Goal: Task Accomplishment & Management: Manage account settings

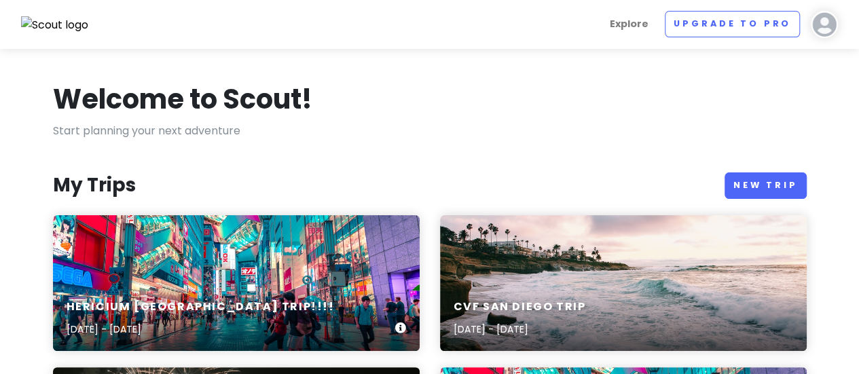
click at [263, 280] on div "Hericium [GEOGRAPHIC_DATA] Trip!!!! [DATE] - [DATE]" at bounding box center [236, 283] width 367 height 136
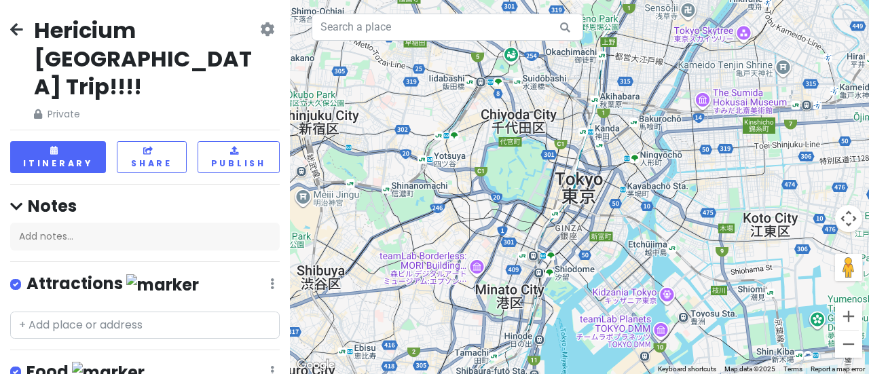
click at [44, 107] on div "Hericium [GEOGRAPHIC_DATA] Trip!!!! Private Change Dates Make a Copy Delete Tri…" at bounding box center [145, 187] width 290 height 374
click at [43, 141] on button "Itinerary" at bounding box center [58, 157] width 96 height 32
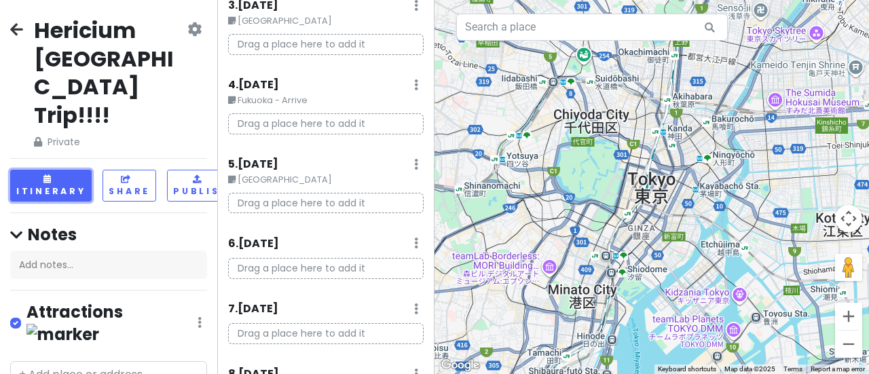
scroll to position [147, 0]
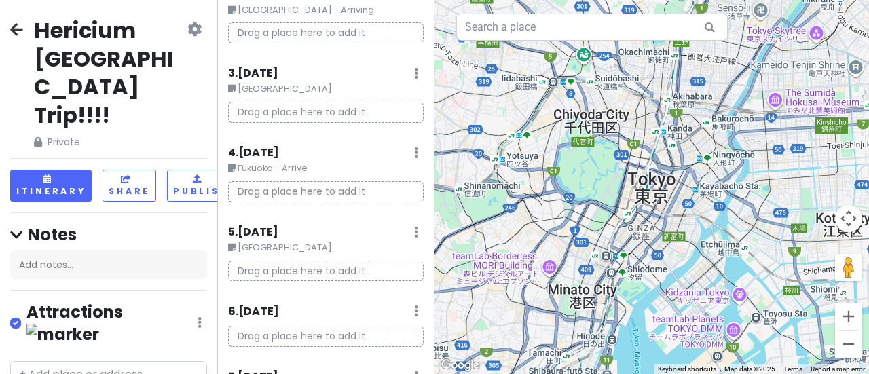
click at [295, 165] on small "Fukuoka - Arrive" at bounding box center [326, 169] width 196 height 14
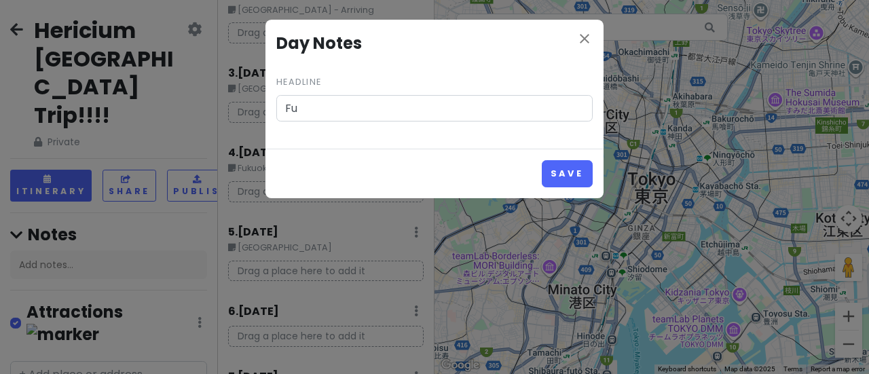
type input "F"
type input "[GEOGRAPHIC_DATA]"
click at [566, 177] on button "Save" at bounding box center [567, 173] width 51 height 26
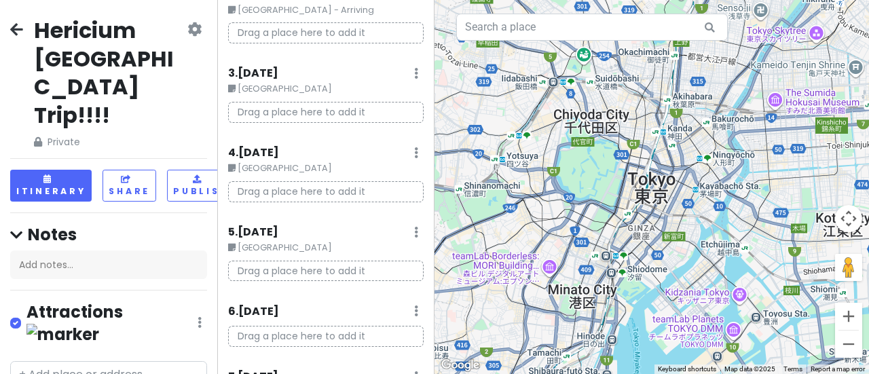
click at [293, 250] on small "[GEOGRAPHIC_DATA]" at bounding box center [326, 248] width 196 height 14
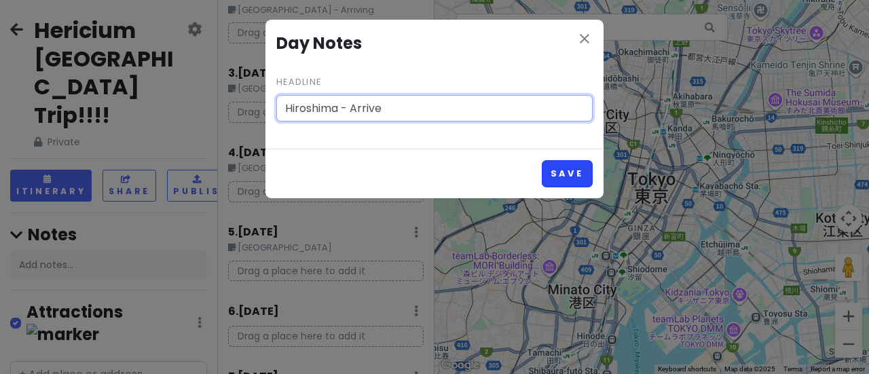
type input "Hiroshima - Arrive"
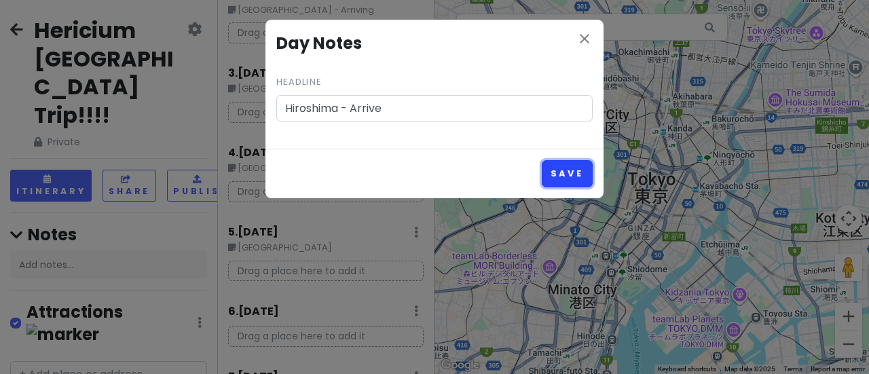
click at [585, 166] on button "Save" at bounding box center [567, 173] width 51 height 26
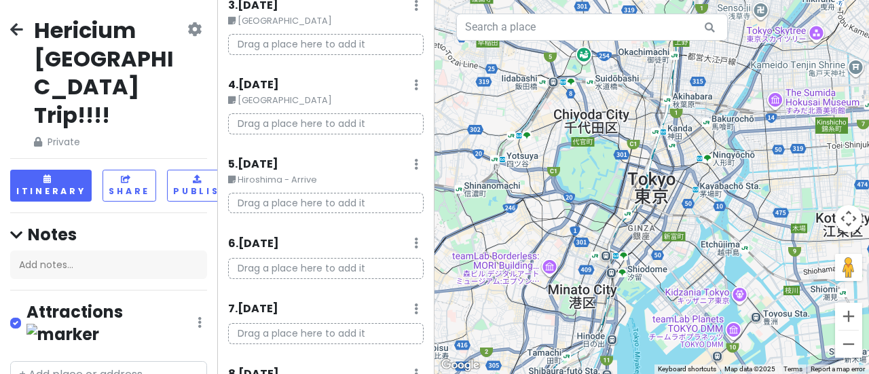
scroll to position [283, 0]
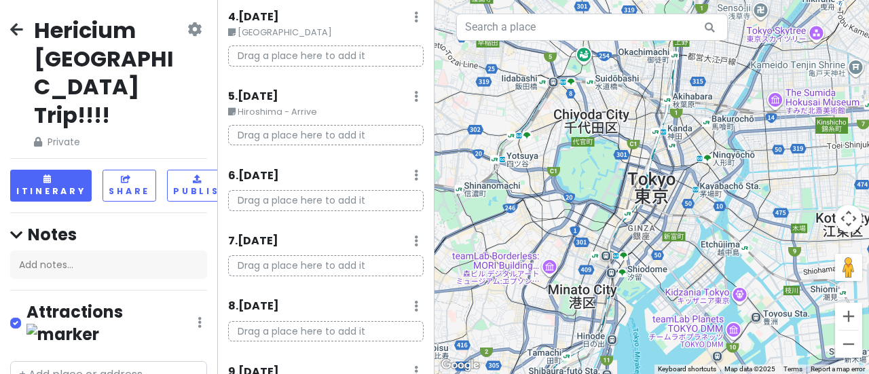
click at [325, 170] on div "6 . [DATE] Add Day Notes Delete Day" at bounding box center [326, 178] width 196 height 23
click at [299, 181] on div "6 . [DATE] Add Day Notes Delete Day" at bounding box center [326, 178] width 196 height 23
click at [414, 176] on icon at bounding box center [416, 175] width 4 height 11
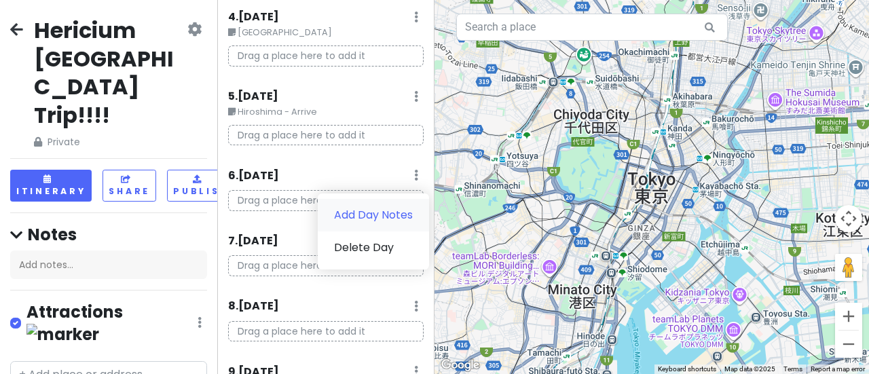
click at [357, 214] on link "Add Day Notes" at bounding box center [373, 215] width 111 height 33
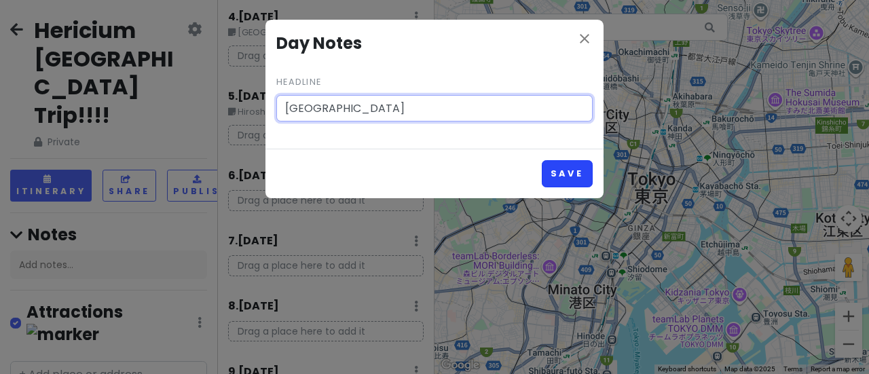
type input "[GEOGRAPHIC_DATA]"
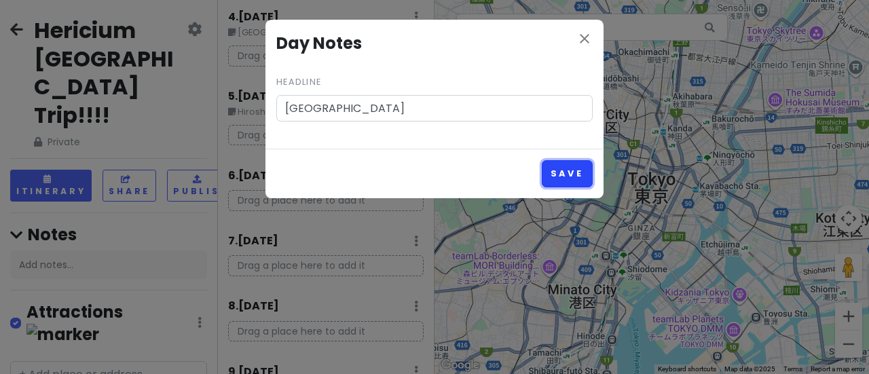
click at [562, 169] on button "Save" at bounding box center [567, 173] width 51 height 26
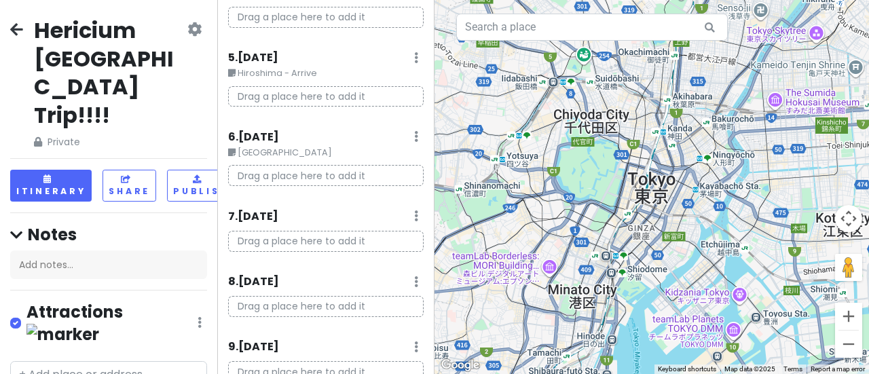
scroll to position [351, 0]
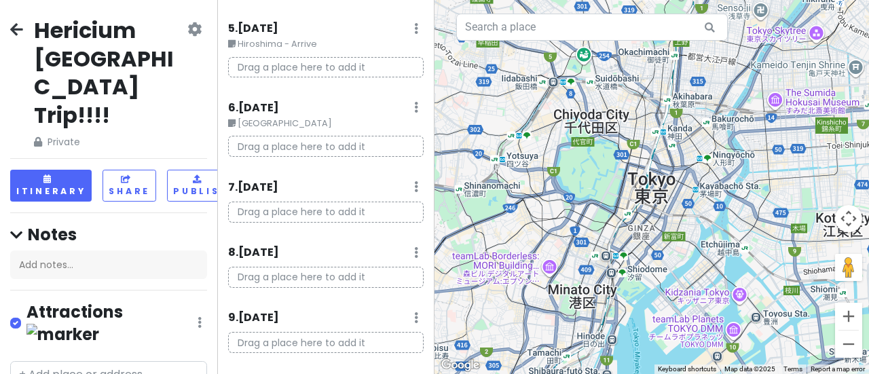
click at [409, 186] on div "7 . [DATE] Add Day Notes Delete Day" at bounding box center [326, 190] width 196 height 23
click at [401, 183] on div "7 . [DATE] Add Day Notes Delete Day" at bounding box center [326, 190] width 196 height 23
click at [414, 183] on icon at bounding box center [416, 186] width 4 height 11
click at [356, 228] on link "Add Day Notes" at bounding box center [373, 227] width 111 height 33
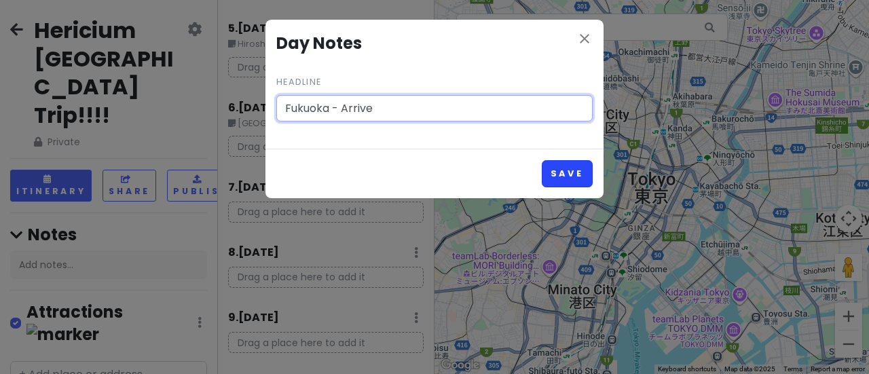
type input "Fukuoka - Arrive"
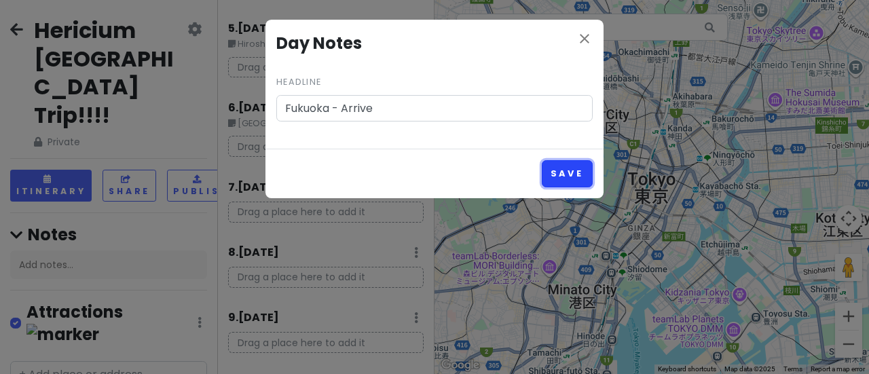
click at [554, 170] on button "Save" at bounding box center [567, 173] width 51 height 26
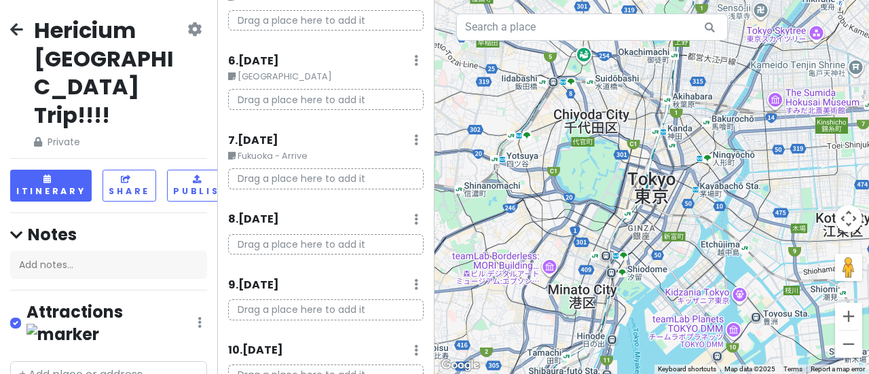
scroll to position [419, 0]
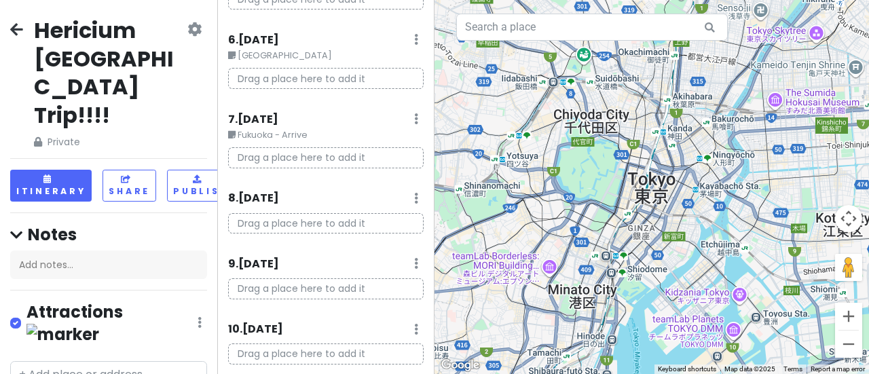
click at [414, 202] on link at bounding box center [416, 199] width 4 height 16
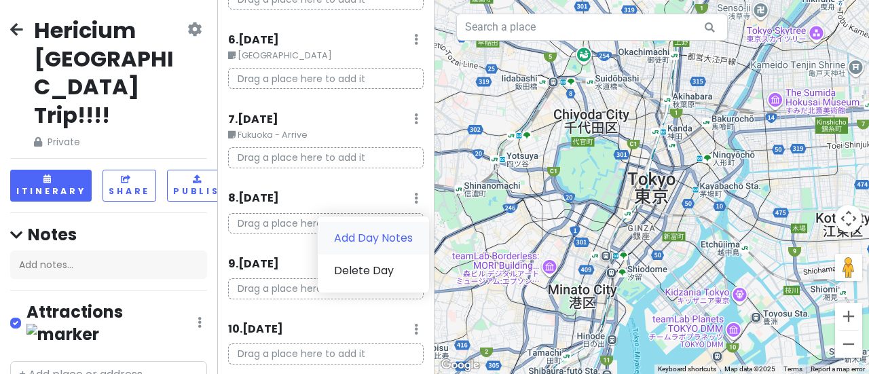
click at [363, 244] on link "Add Day Notes" at bounding box center [373, 238] width 111 height 33
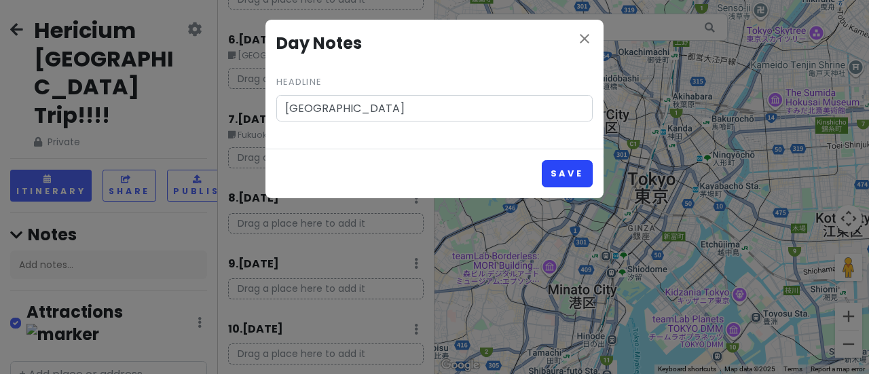
type input "[GEOGRAPHIC_DATA]"
click at [583, 177] on button "Save" at bounding box center [567, 173] width 51 height 26
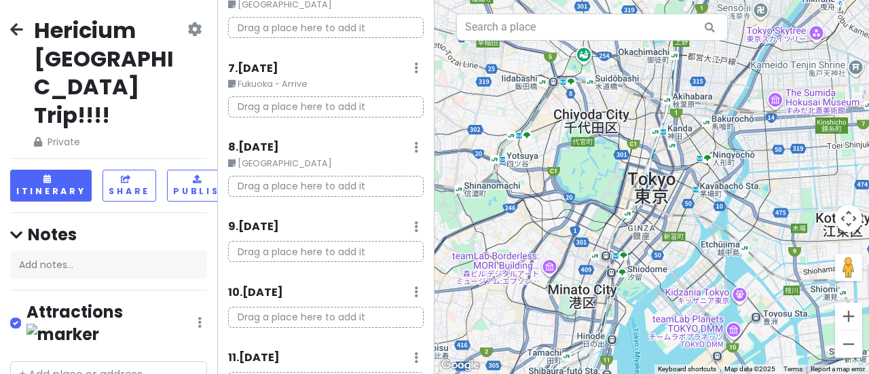
scroll to position [487, 0]
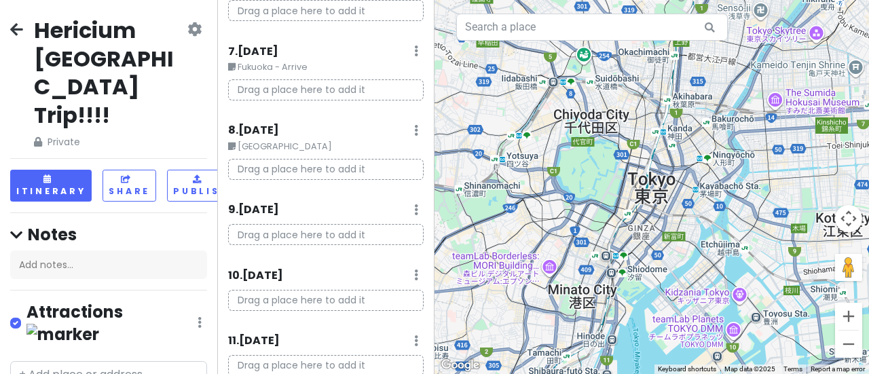
click at [414, 208] on icon at bounding box center [416, 209] width 4 height 11
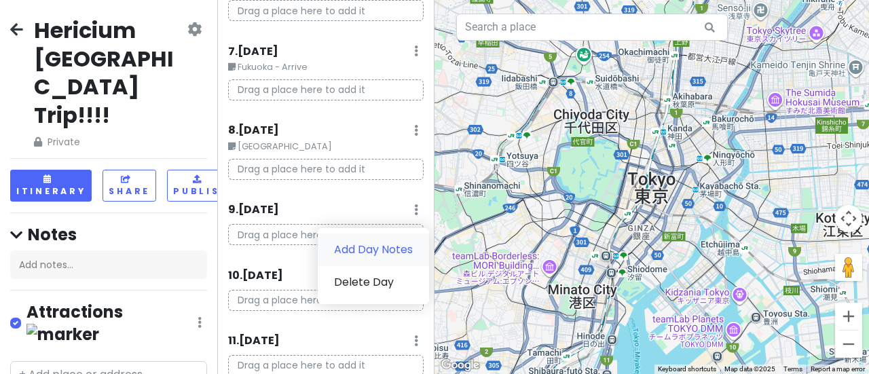
click at [372, 256] on link "Add Day Notes" at bounding box center [373, 250] width 111 height 33
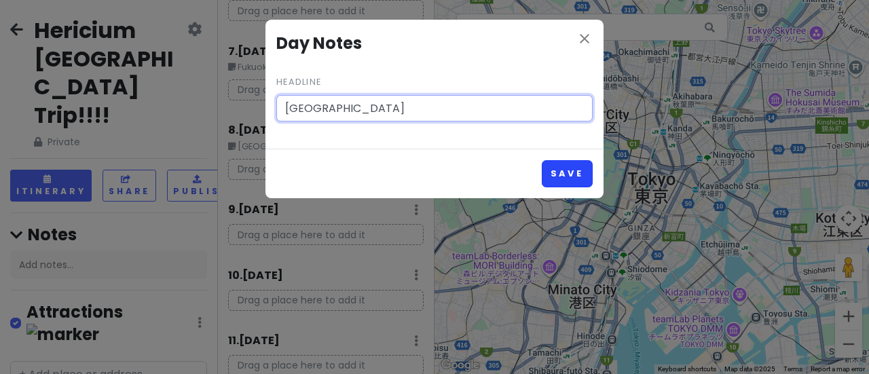
type input "[GEOGRAPHIC_DATA]"
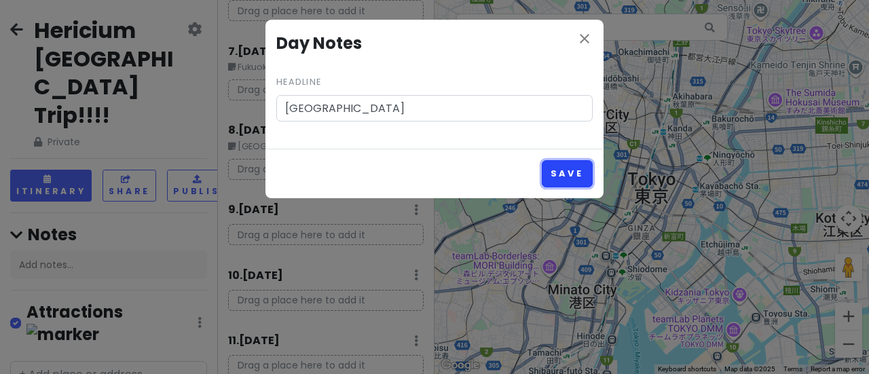
click at [577, 172] on button "Save" at bounding box center [567, 173] width 51 height 26
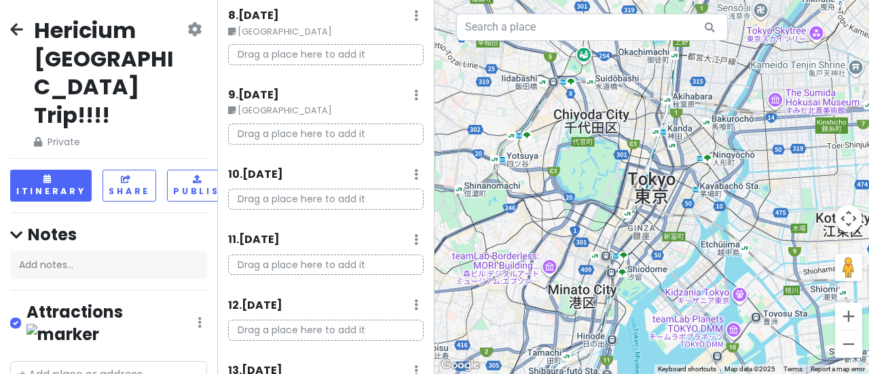
scroll to position [623, 0]
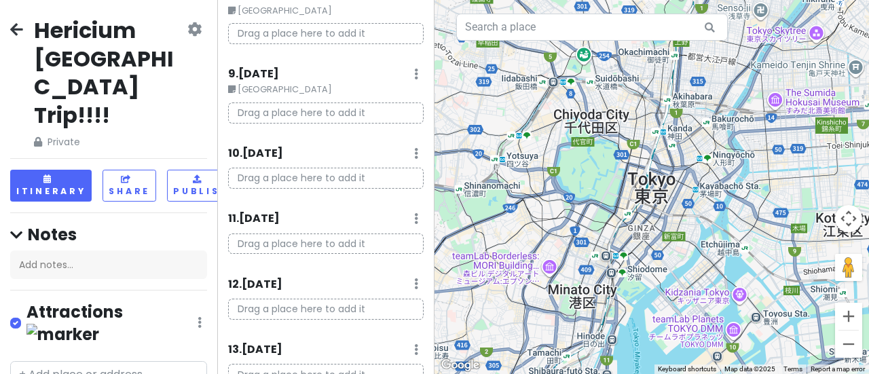
click at [414, 148] on icon at bounding box center [416, 153] width 4 height 11
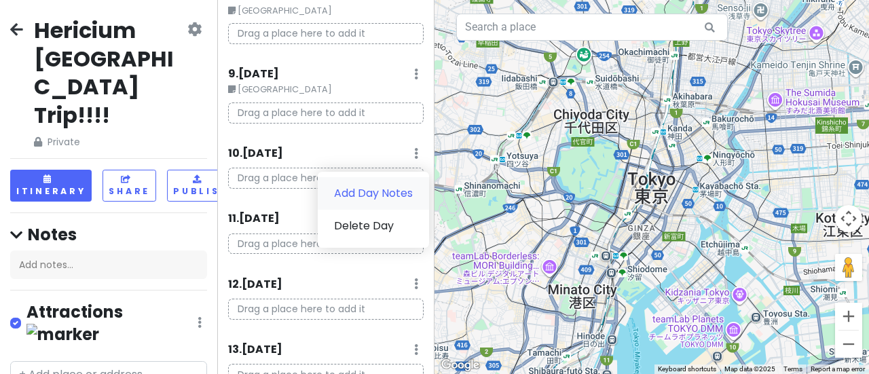
click at [363, 196] on link "Add Day Notes" at bounding box center [373, 193] width 111 height 33
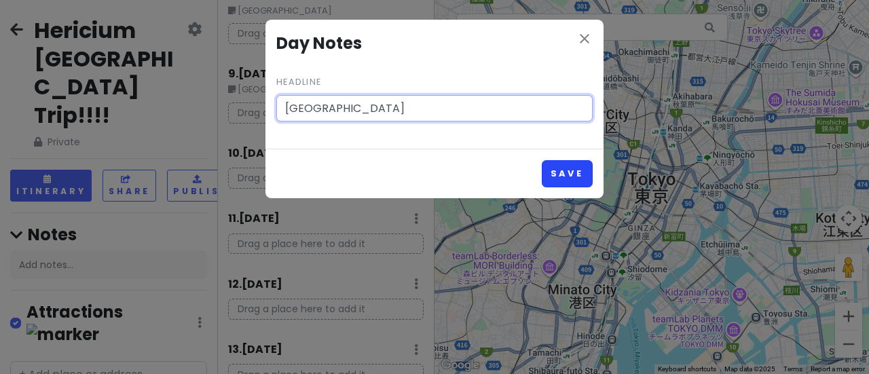
type input "[GEOGRAPHIC_DATA]"
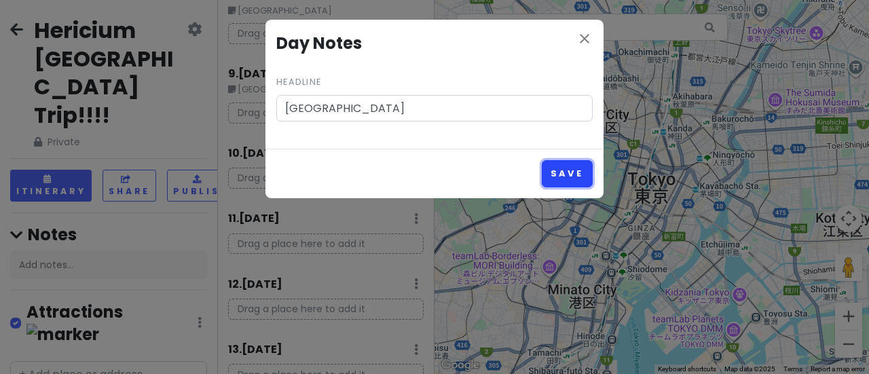
click at [561, 177] on button "Save" at bounding box center [567, 173] width 51 height 26
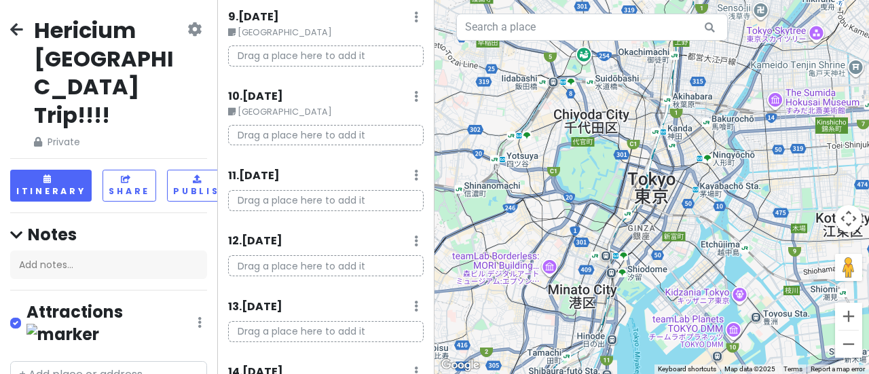
scroll to position [759, 0]
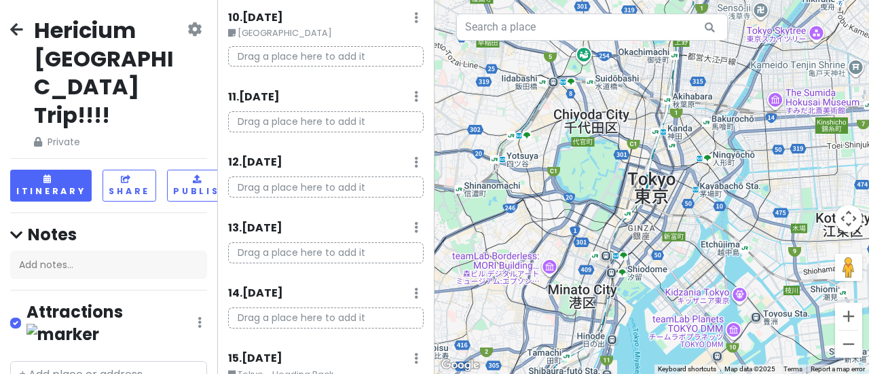
click at [414, 97] on icon at bounding box center [416, 96] width 4 height 11
click at [365, 135] on link "Add Day Notes" at bounding box center [373, 136] width 111 height 33
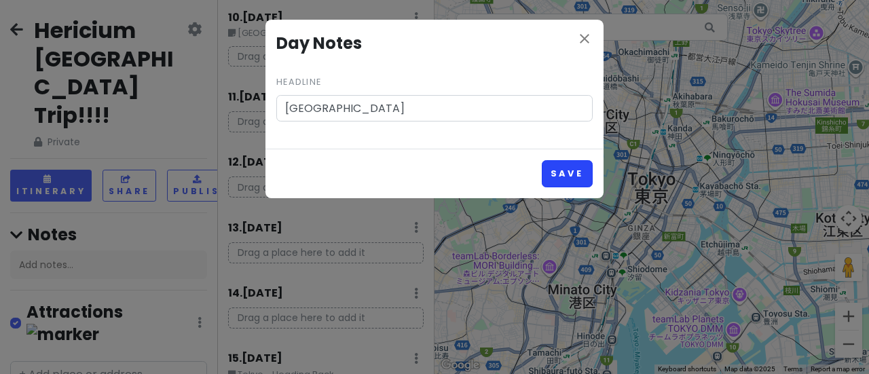
type input "[GEOGRAPHIC_DATA]"
click at [563, 168] on button "Save" at bounding box center [567, 173] width 51 height 26
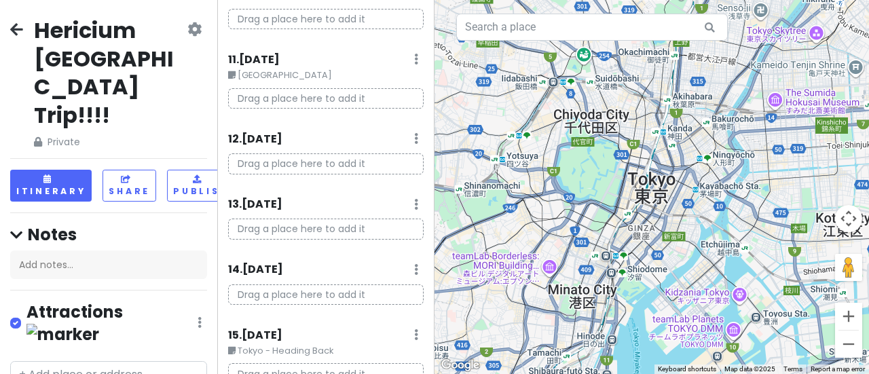
scroll to position [826, 0]
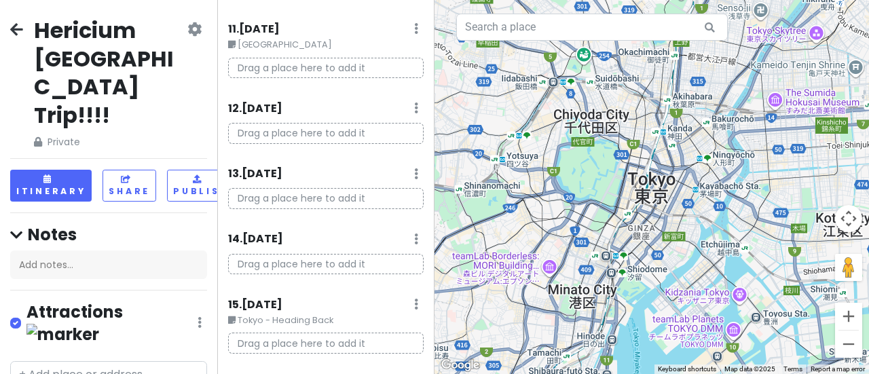
click at [408, 103] on div "12 . [DATE] Add Day Notes Delete Day" at bounding box center [326, 111] width 196 height 23
click at [414, 104] on icon at bounding box center [416, 108] width 4 height 11
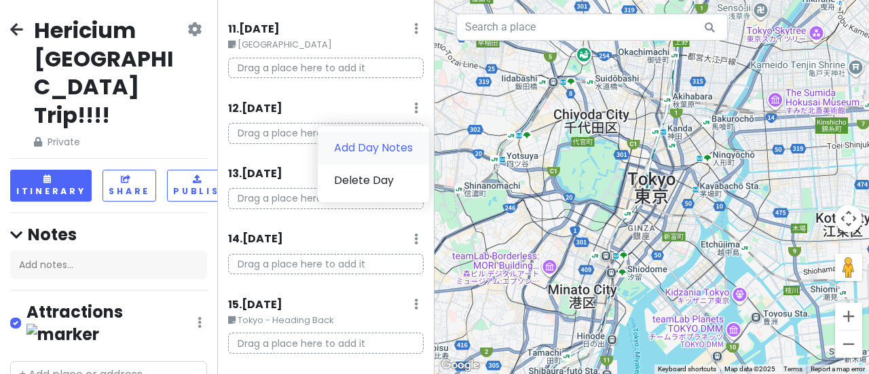
click at [379, 148] on link "Add Day Notes" at bounding box center [373, 148] width 111 height 33
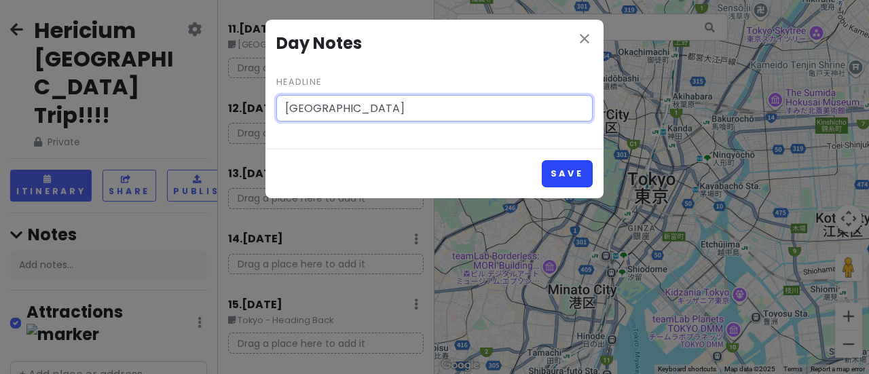
type input "[GEOGRAPHIC_DATA]"
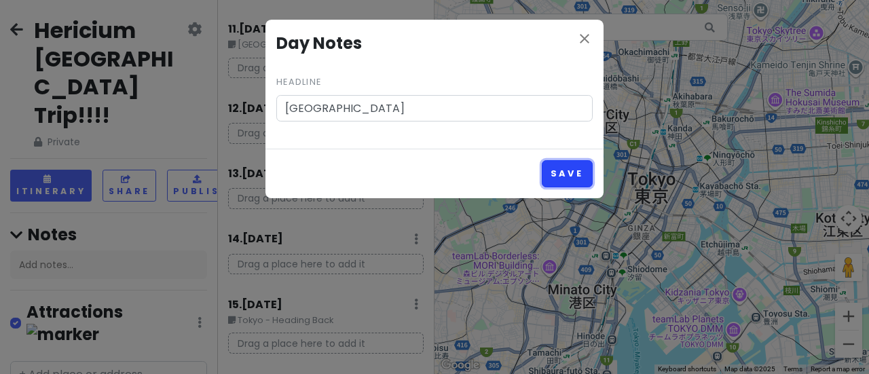
click at [566, 178] on button "Save" at bounding box center [567, 173] width 51 height 26
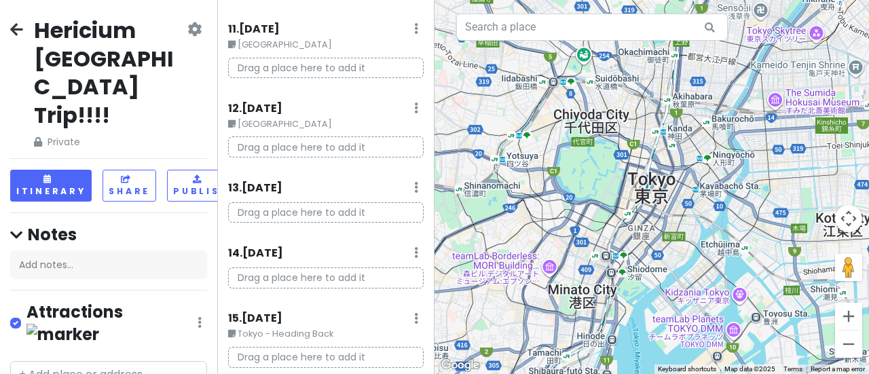
click at [403, 179] on div "13 . [DATE] Add Day Notes Delete Day" at bounding box center [326, 190] width 196 height 23
click at [414, 187] on icon at bounding box center [416, 187] width 4 height 11
click at [390, 223] on link "Add Day Notes" at bounding box center [373, 227] width 111 height 33
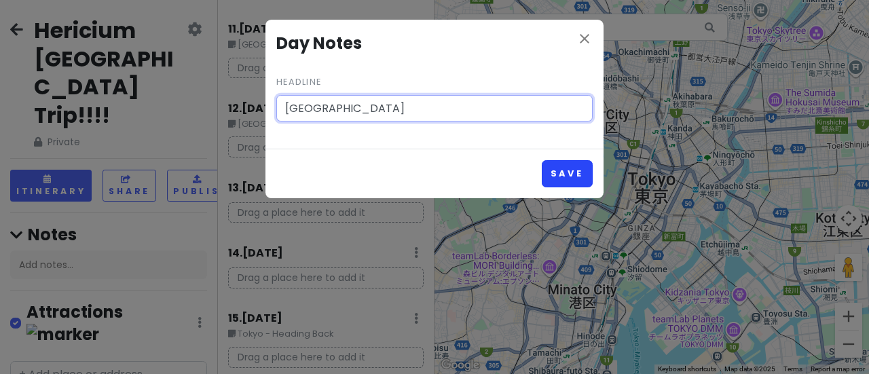
type input "[GEOGRAPHIC_DATA]"
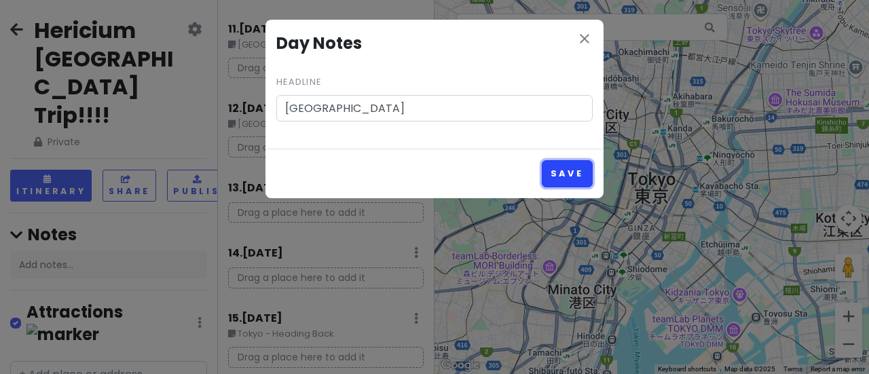
click at [560, 164] on button "Save" at bounding box center [567, 173] width 51 height 26
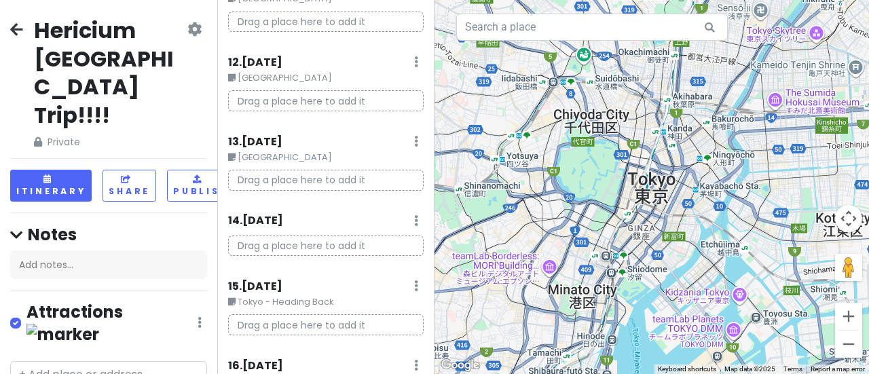
scroll to position [962, 0]
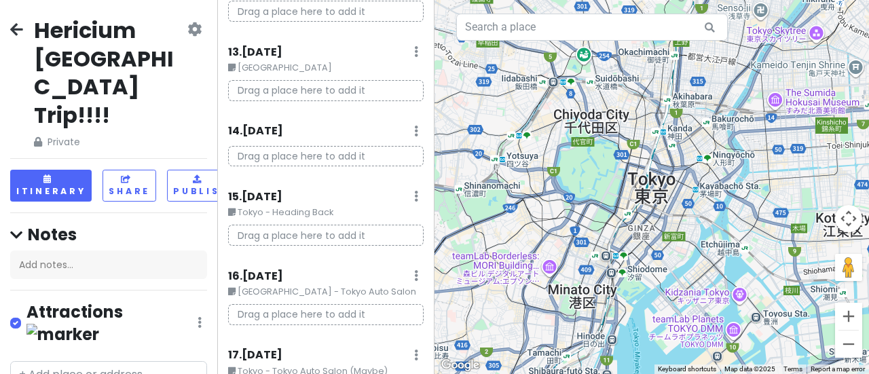
click at [414, 126] on icon at bounding box center [416, 131] width 4 height 11
click at [376, 174] on link "Add Day Notes" at bounding box center [373, 171] width 111 height 33
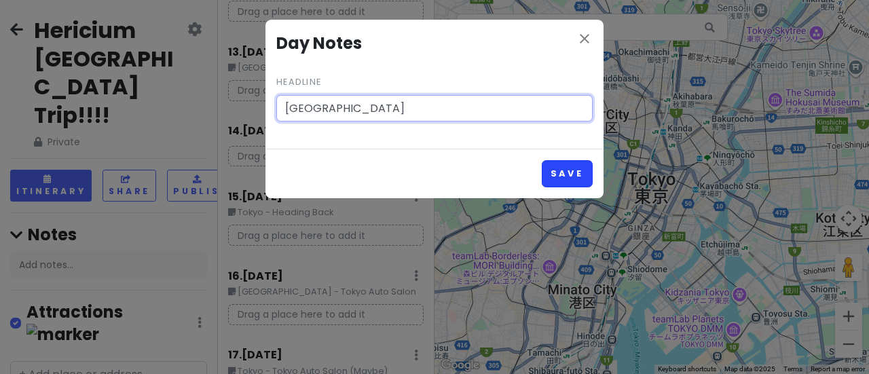
type input "[GEOGRAPHIC_DATA]"
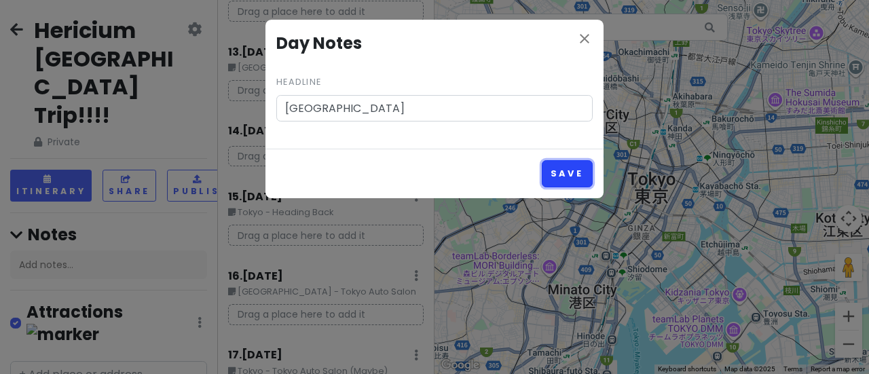
click at [567, 170] on button "Save" at bounding box center [567, 173] width 51 height 26
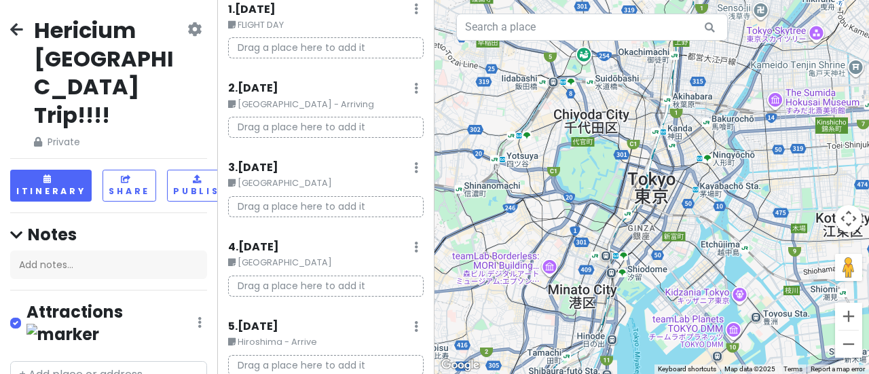
scroll to position [0, 0]
